Goal: Information Seeking & Learning: Learn about a topic

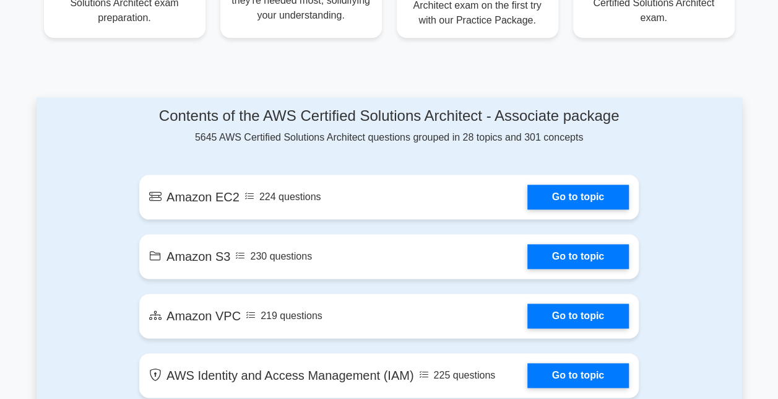
scroll to position [634, 0]
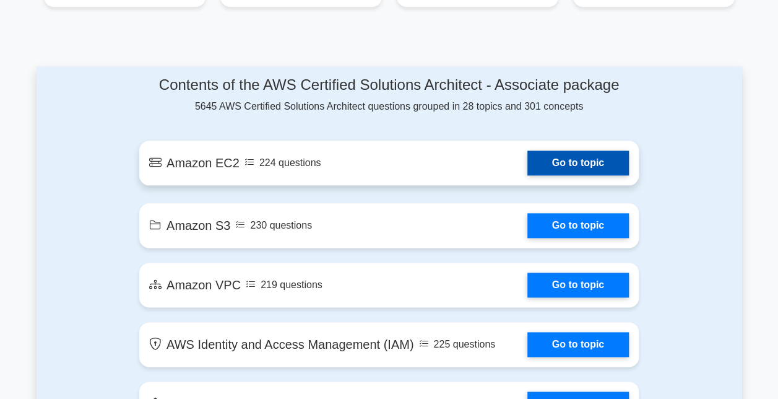
click at [576, 157] on link "Go to topic" at bounding box center [578, 162] width 102 height 25
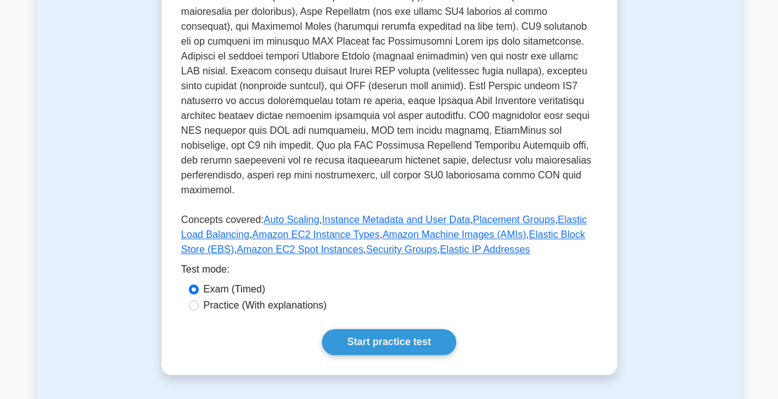
scroll to position [359, 0]
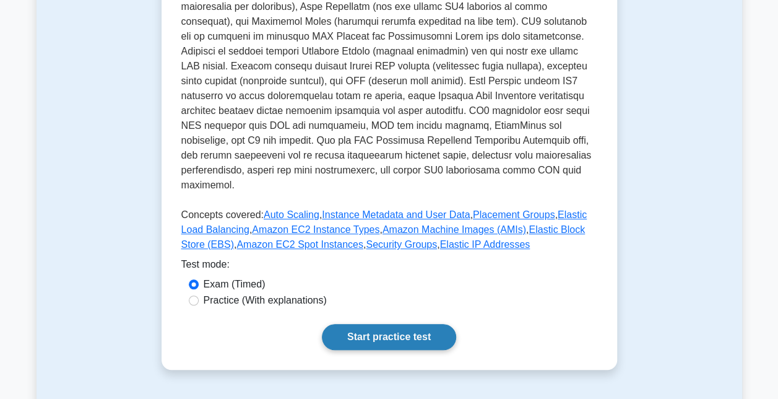
click at [402, 324] on link "Start practice test" at bounding box center [389, 337] width 134 height 26
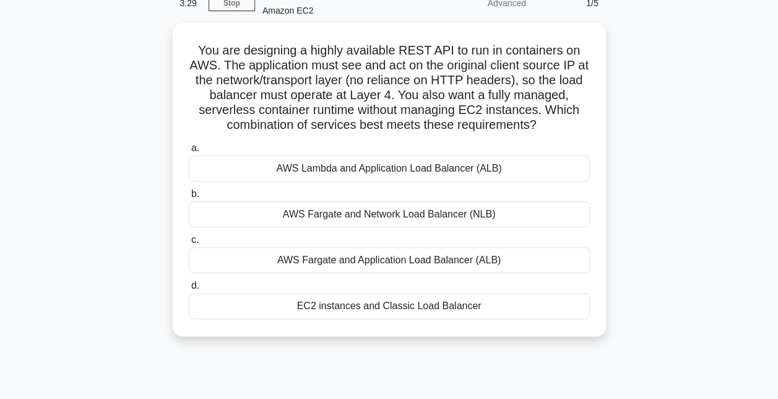
scroll to position [71, 0]
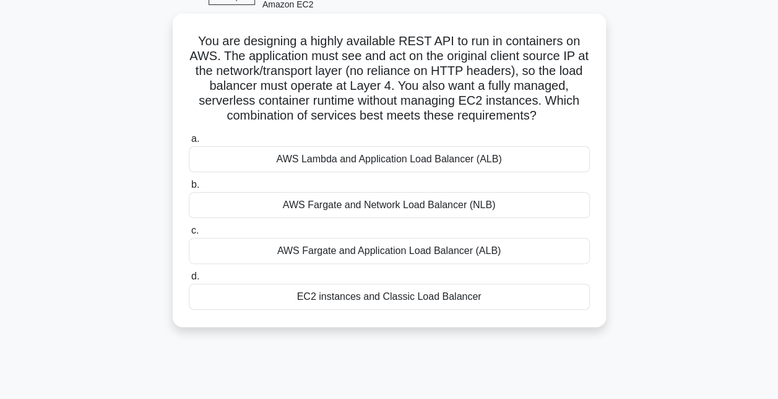
click at [373, 205] on div "AWS Fargate and Network Load Balancer (NLB)" at bounding box center [389, 205] width 401 height 26
click at [189, 189] on input "b. AWS Fargate and Network Load Balancer (NLB)" at bounding box center [189, 185] width 0 height 8
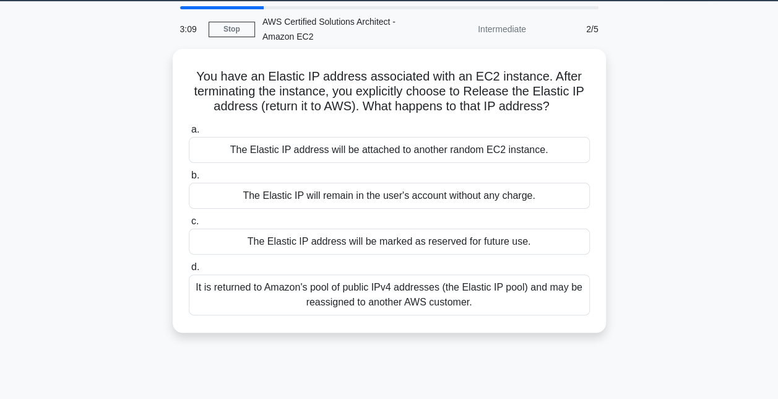
scroll to position [38, 0]
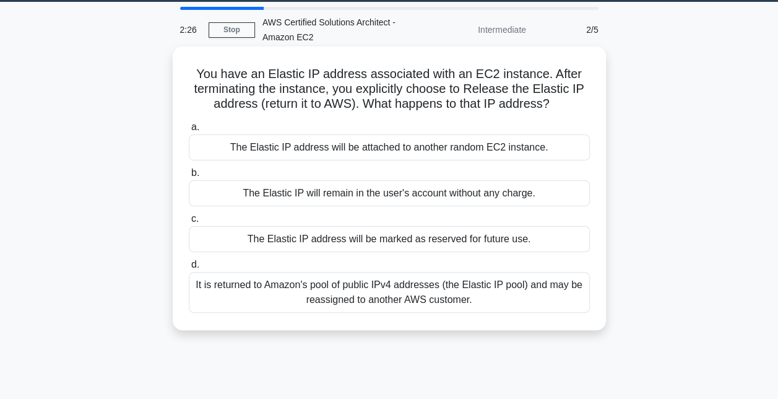
click at [349, 238] on div "The Elastic IP address will be marked as reserved for future use." at bounding box center [389, 239] width 401 height 26
click at [189, 223] on input "c. The Elastic IP address will be marked as reserved for future use." at bounding box center [189, 219] width 0 height 8
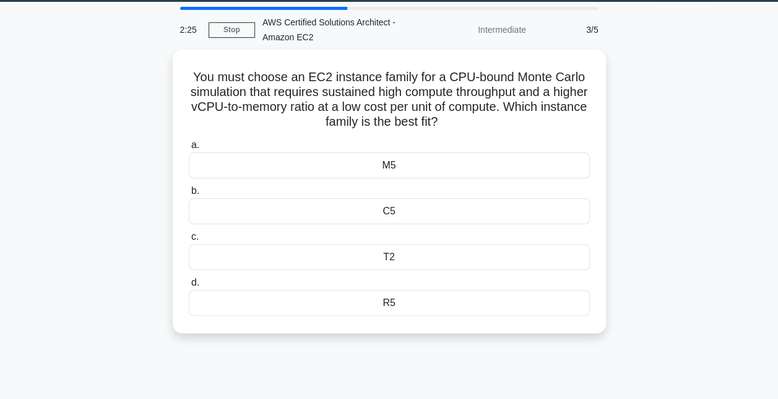
scroll to position [0, 0]
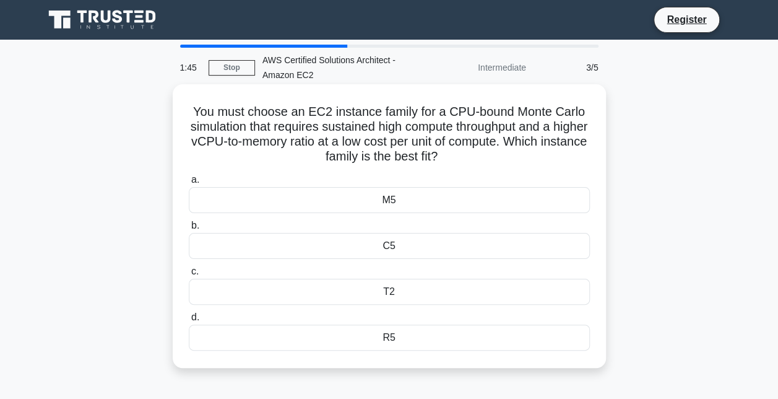
click at [389, 250] on div "C5" at bounding box center [389, 246] width 401 height 26
click at [189, 230] on input "b. C5" at bounding box center [189, 226] width 0 height 8
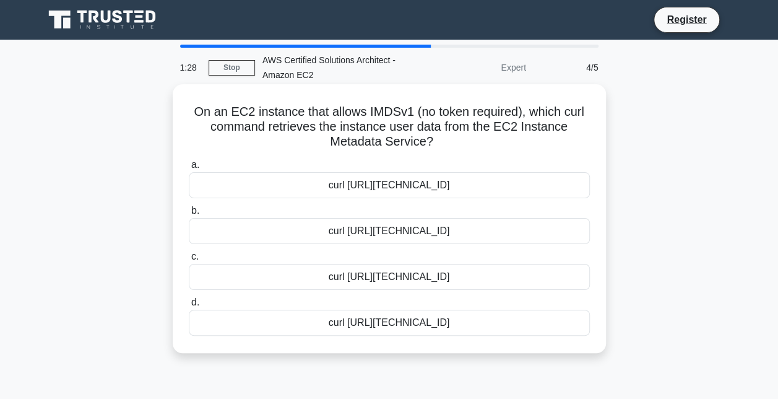
click at [309, 321] on div "curl http://169.254.169.254/latest/meta-data/user-data" at bounding box center [389, 322] width 401 height 26
click at [189, 306] on input "d. curl http://169.254.169.254/latest/meta-data/user-data" at bounding box center [189, 302] width 0 height 8
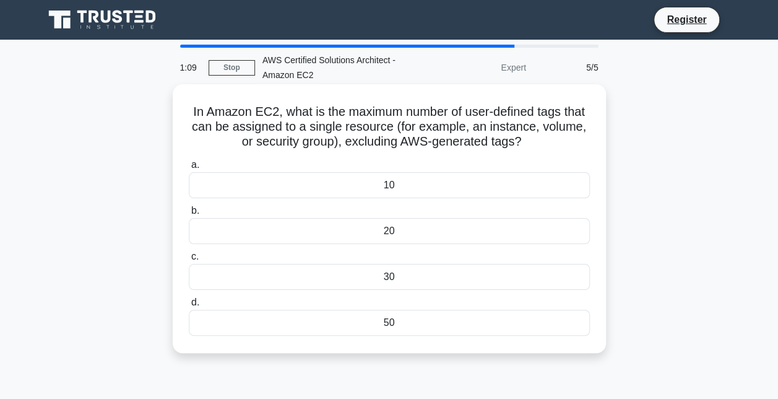
click at [390, 230] on div "20" at bounding box center [389, 231] width 401 height 26
click at [189, 215] on input "b. 20" at bounding box center [189, 211] width 0 height 8
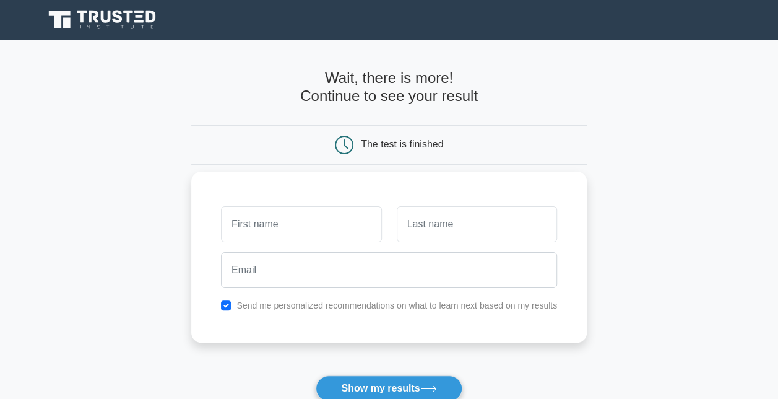
click at [314, 229] on input "text" at bounding box center [301, 224] width 160 height 36
type input "s"
type input "[PERSON_NAME]"
click at [467, 218] on input "text" at bounding box center [477, 224] width 160 height 36
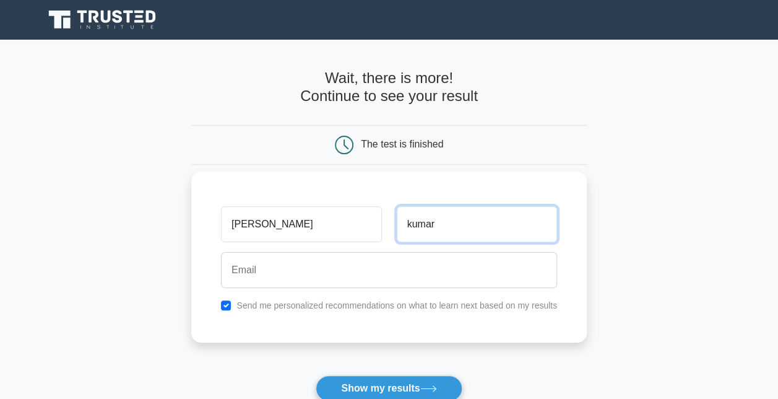
type input "kumar"
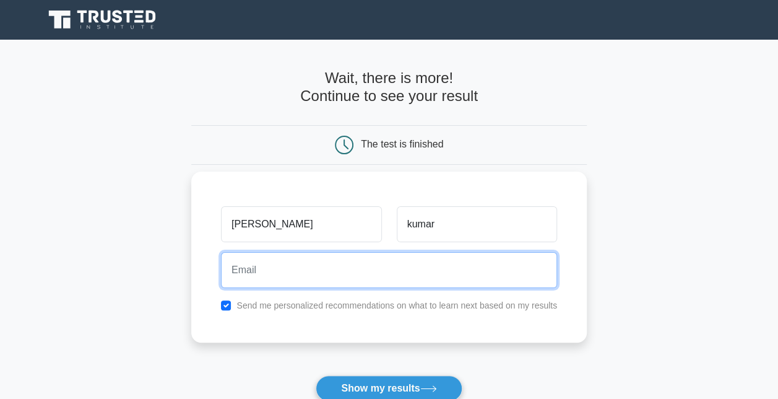
click at [264, 269] on input "email" at bounding box center [389, 270] width 336 height 36
type input "rai.raisanjeevkumar@gmail.com"
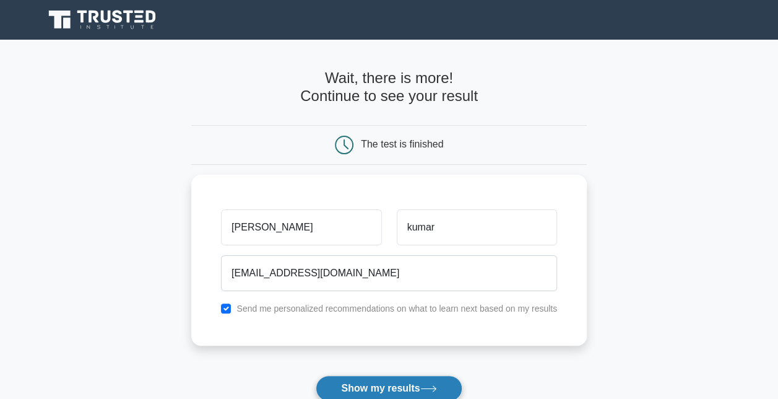
click at [394, 386] on button "Show my results" at bounding box center [389, 388] width 146 height 26
